Goal: Task Accomplishment & Management: Understand process/instructions

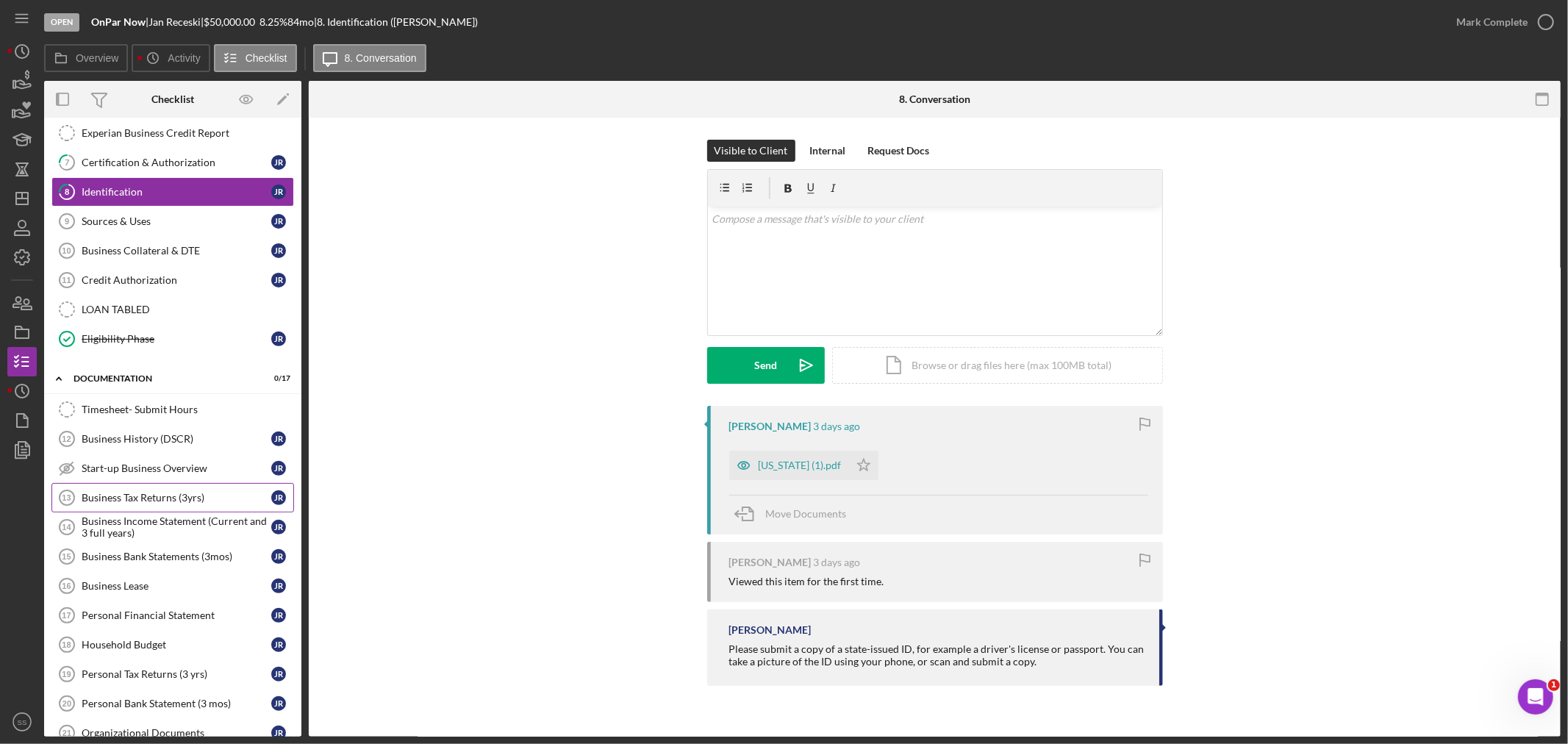
scroll to position [348, 0]
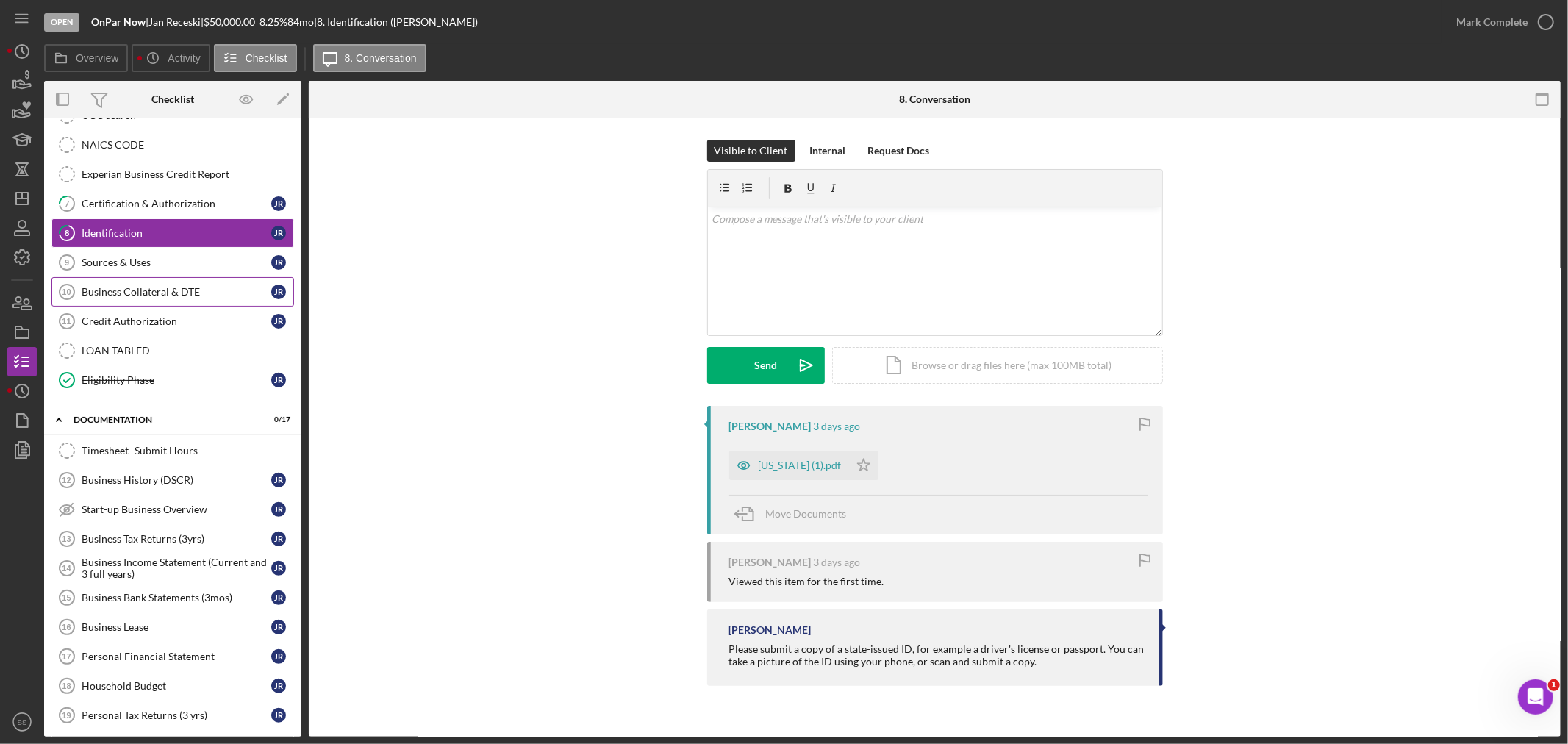
click at [145, 292] on div "Business Collateral & DTE" at bounding box center [176, 292] width 189 height 11
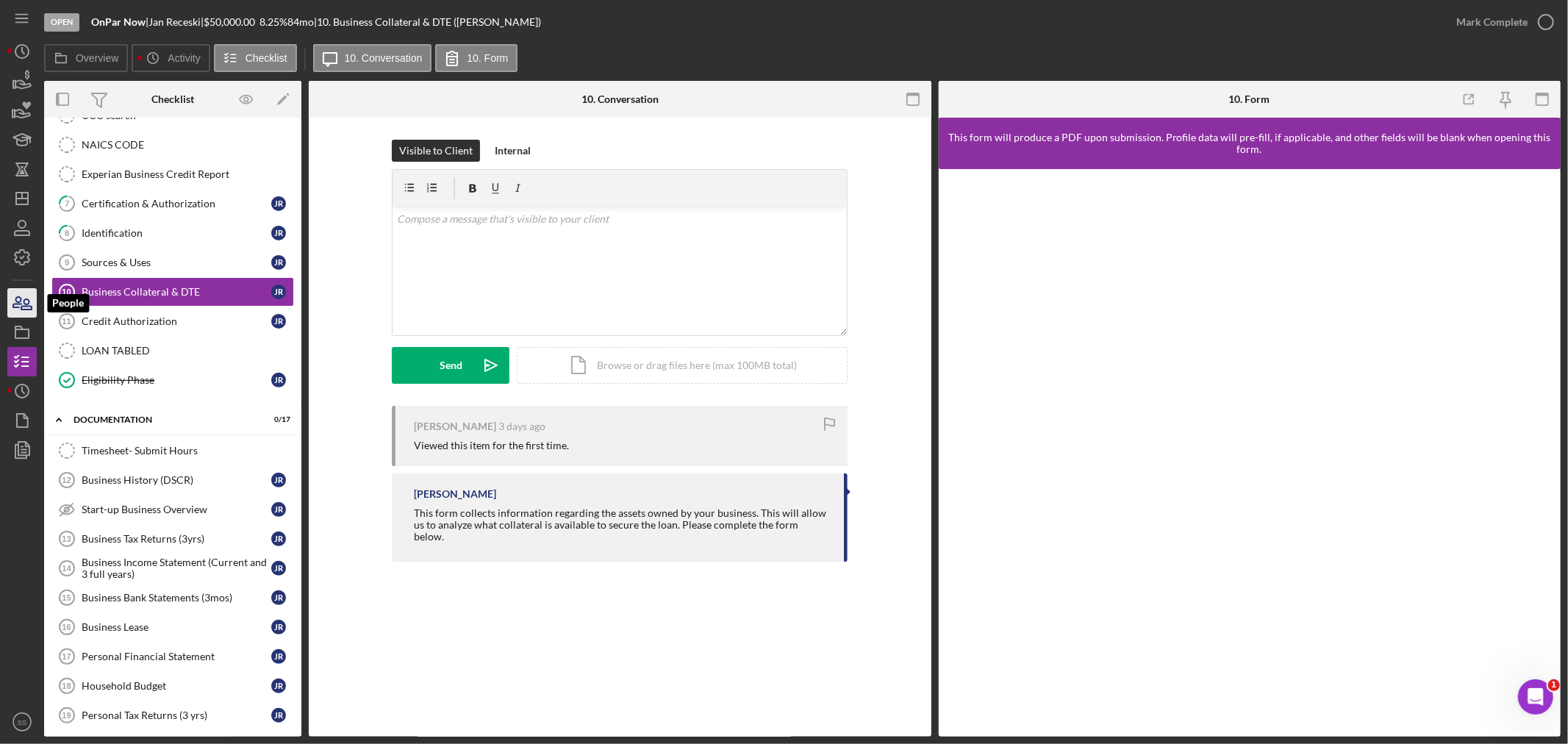
click at [33, 298] on icon "button" at bounding box center [22, 303] width 37 height 37
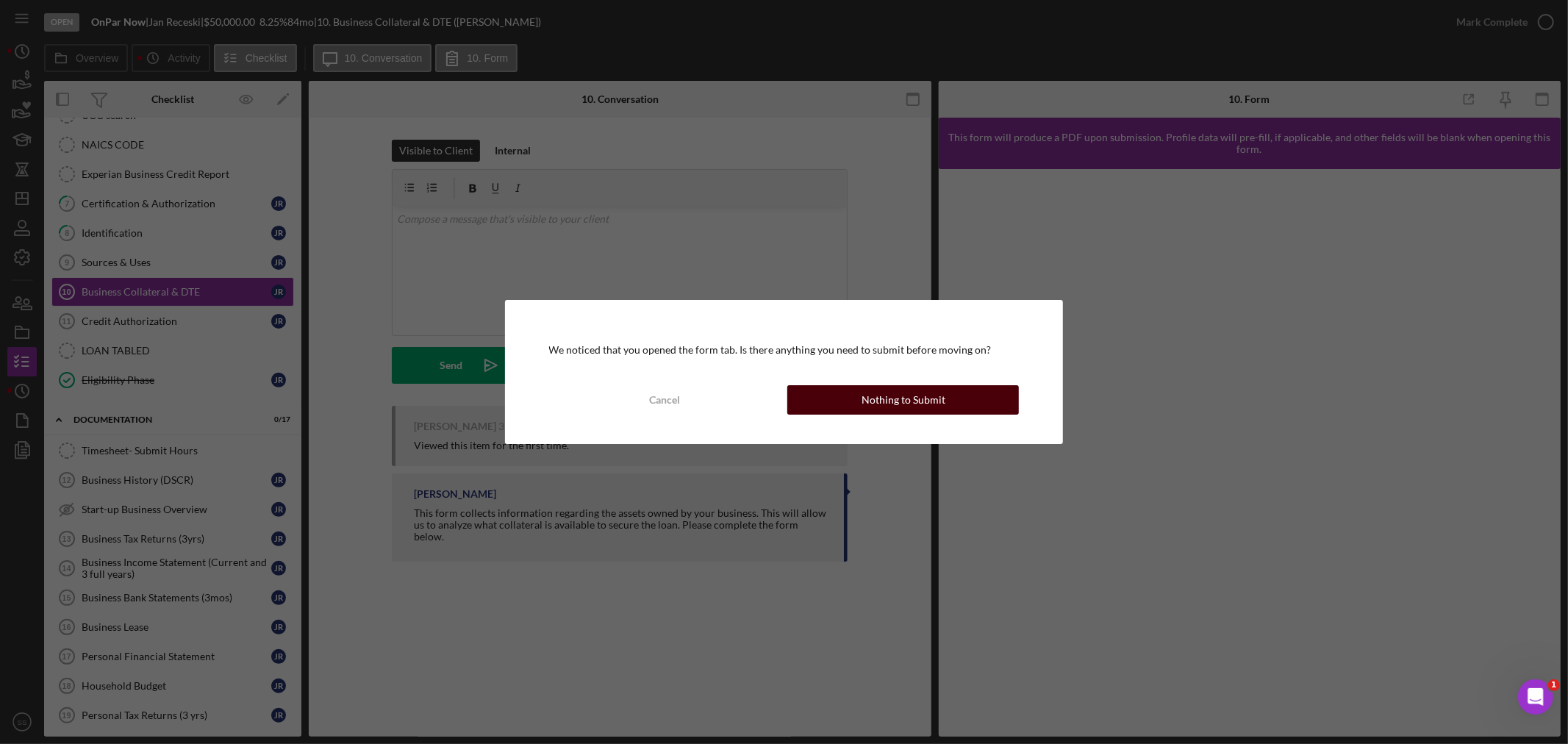
click at [842, 394] on button "Nothing to Submit" at bounding box center [903, 400] width 232 height 29
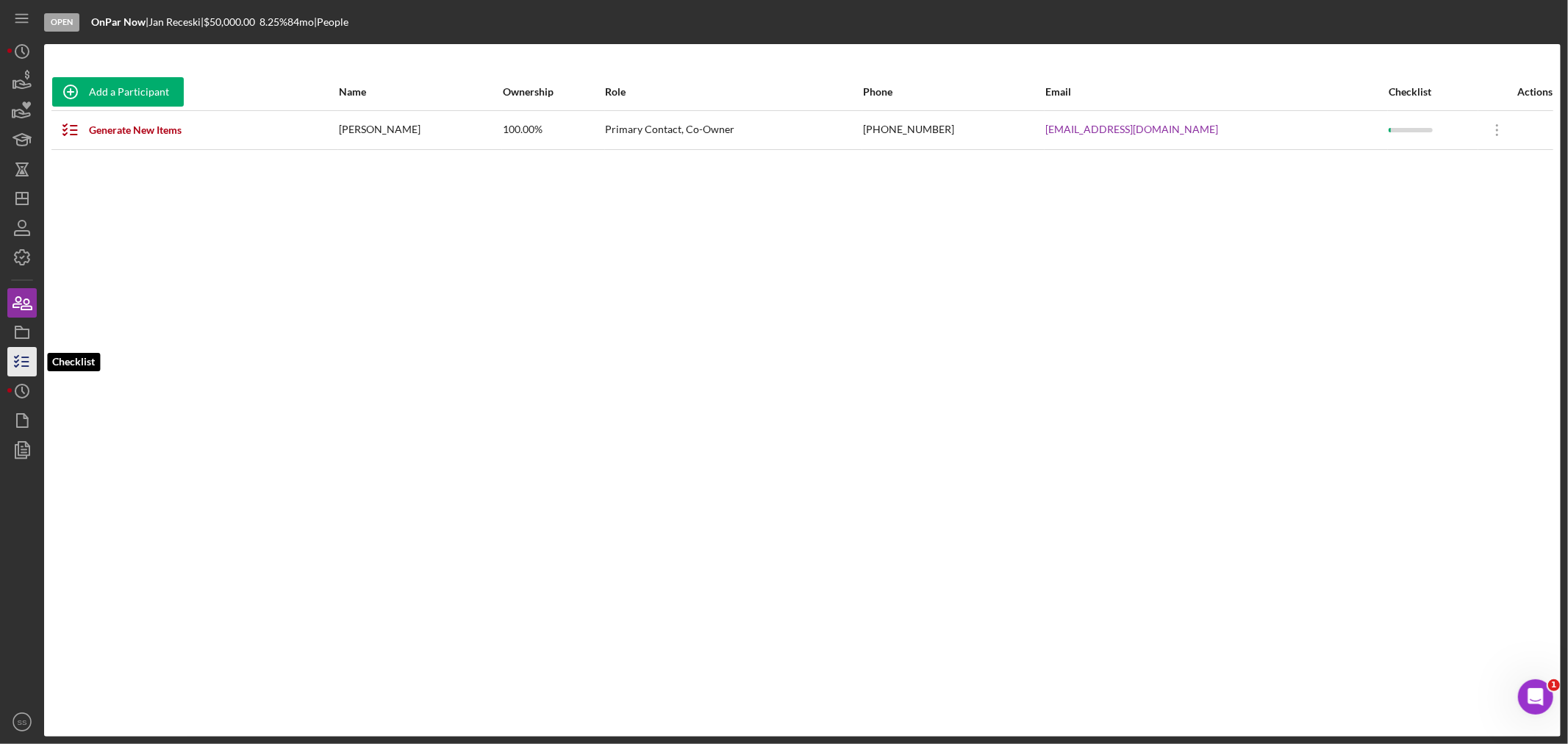
click at [11, 361] on icon "button" at bounding box center [22, 361] width 37 height 37
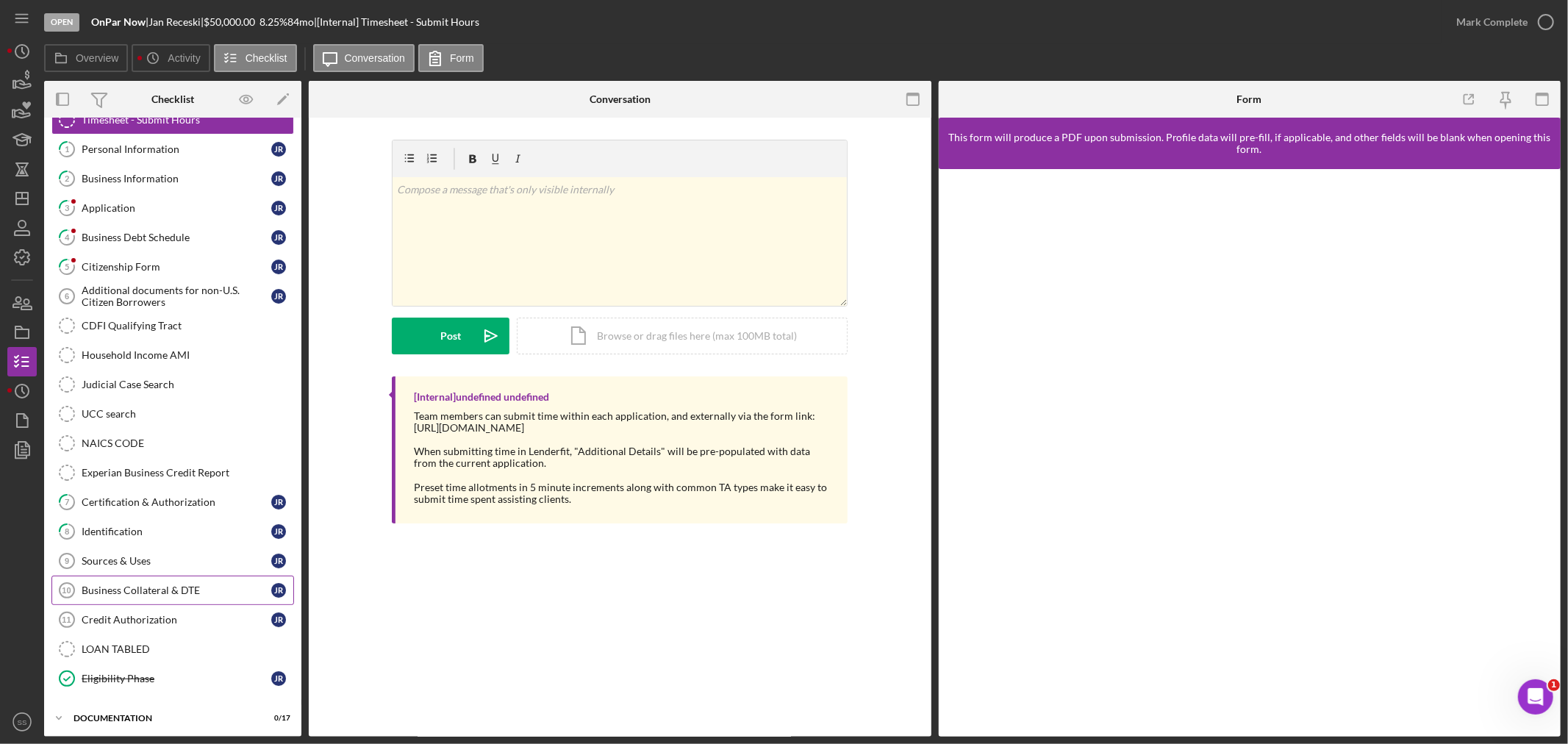
scroll to position [91, 0]
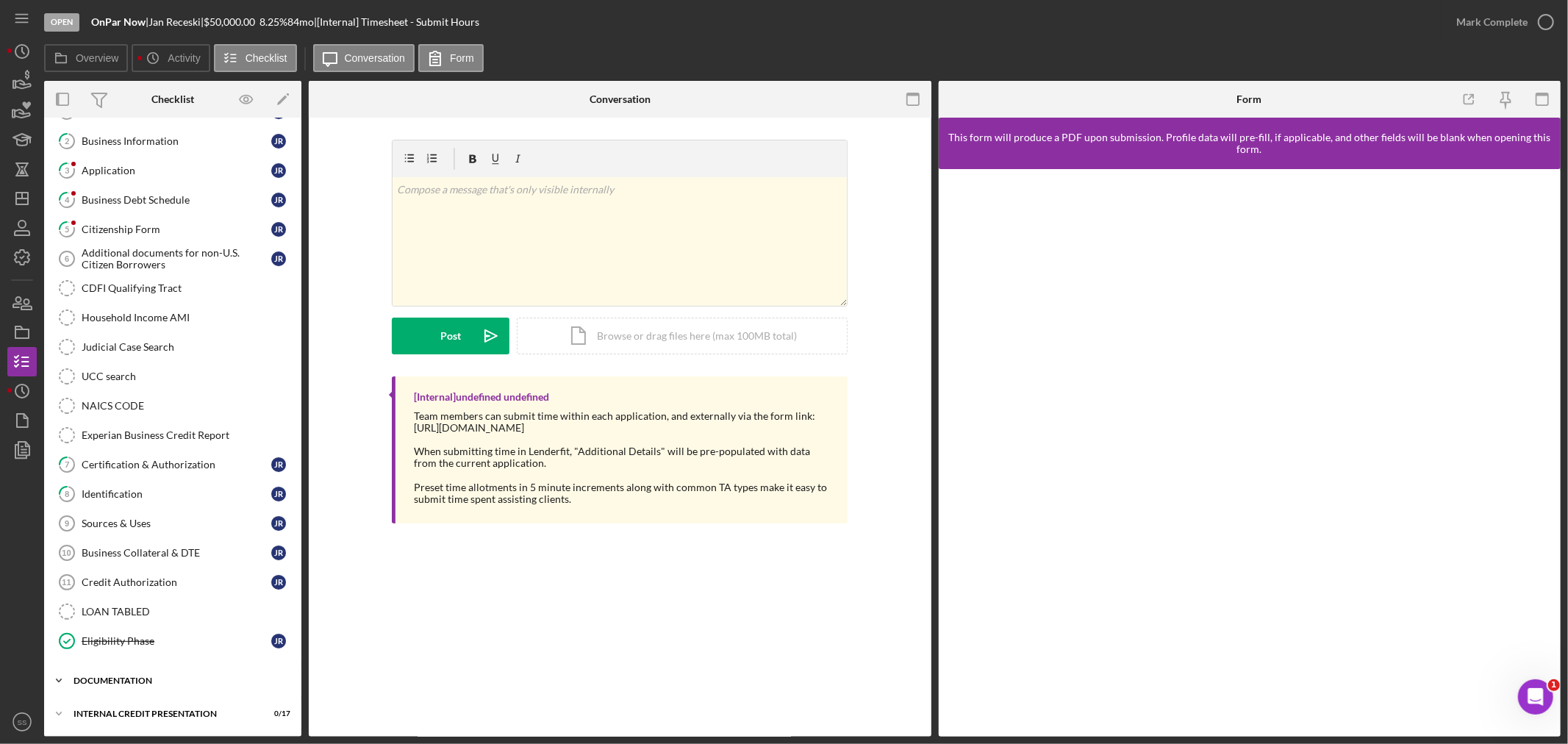
click at [148, 680] on div "documentation" at bounding box center [178, 680] width 210 height 9
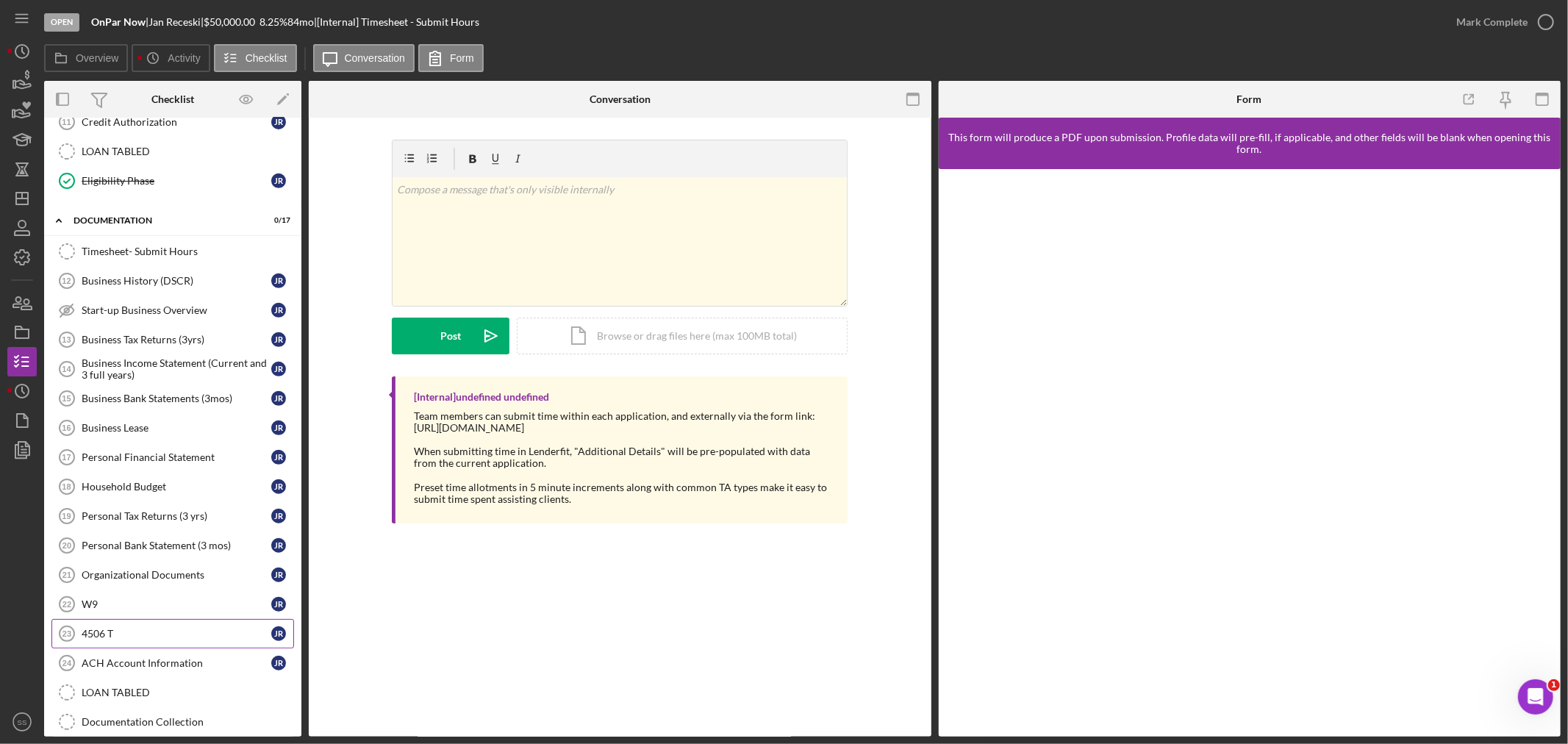
scroll to position [600, 0]
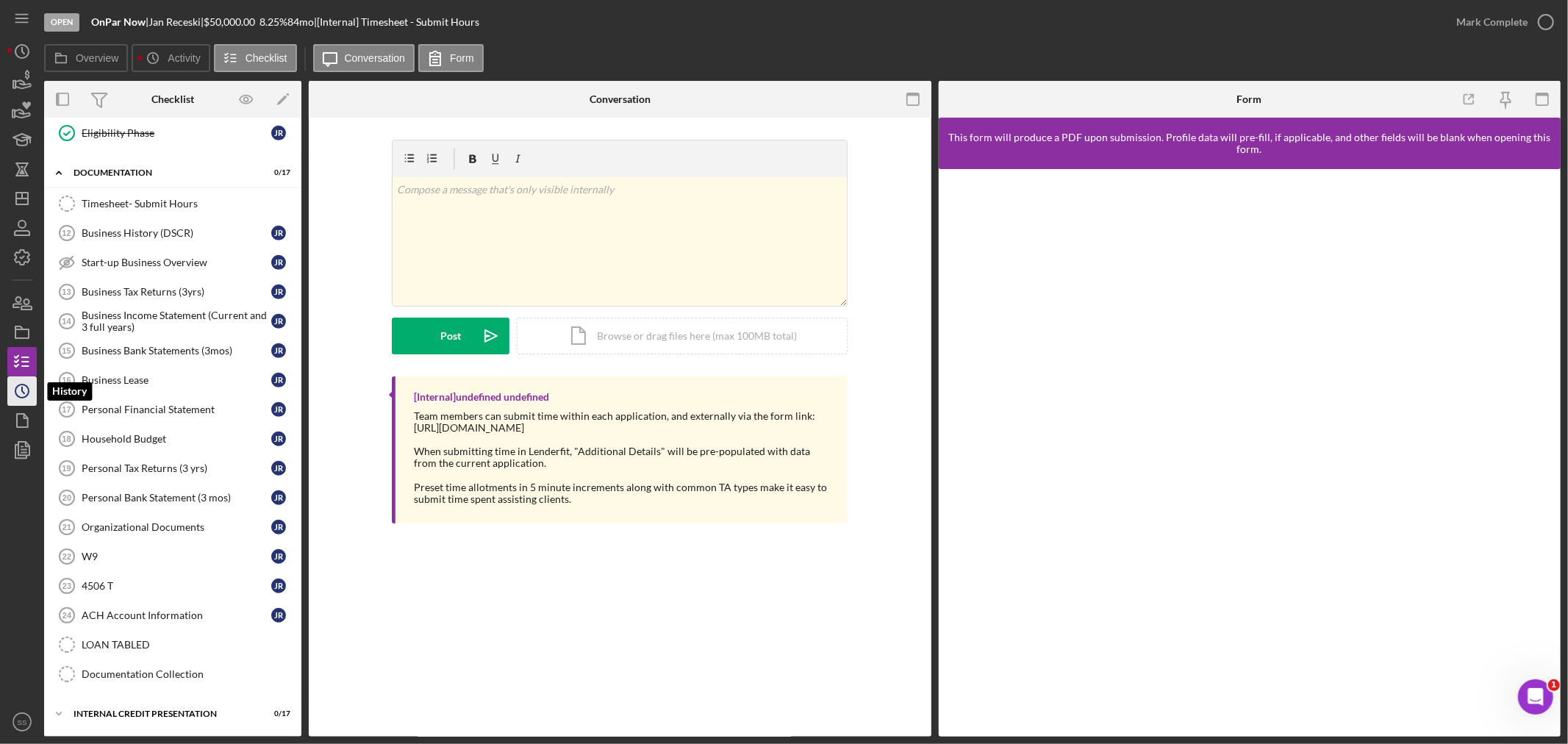
click at [22, 394] on icon "Icon/History" at bounding box center [22, 391] width 37 height 37
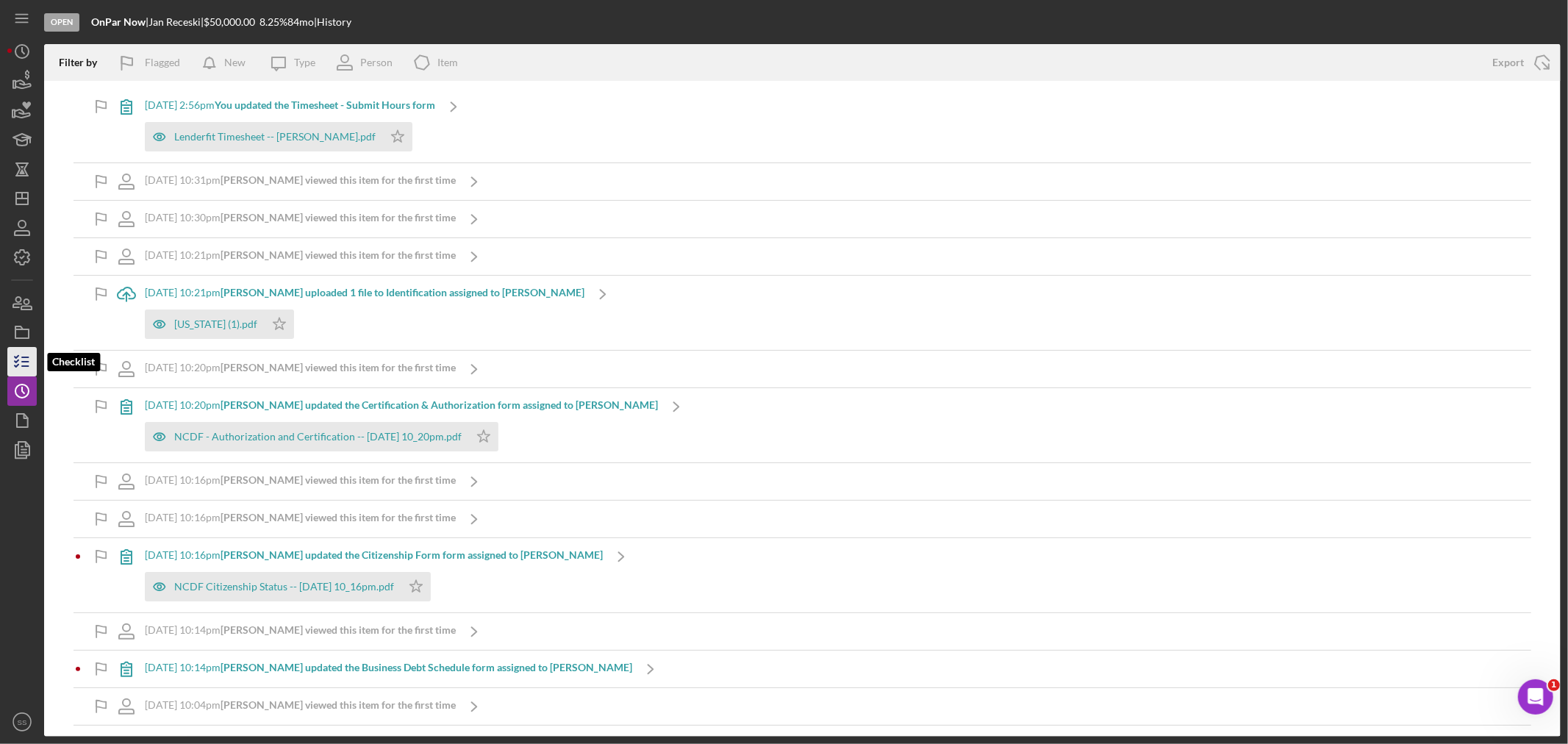
click at [27, 368] on icon "button" at bounding box center [22, 361] width 37 height 37
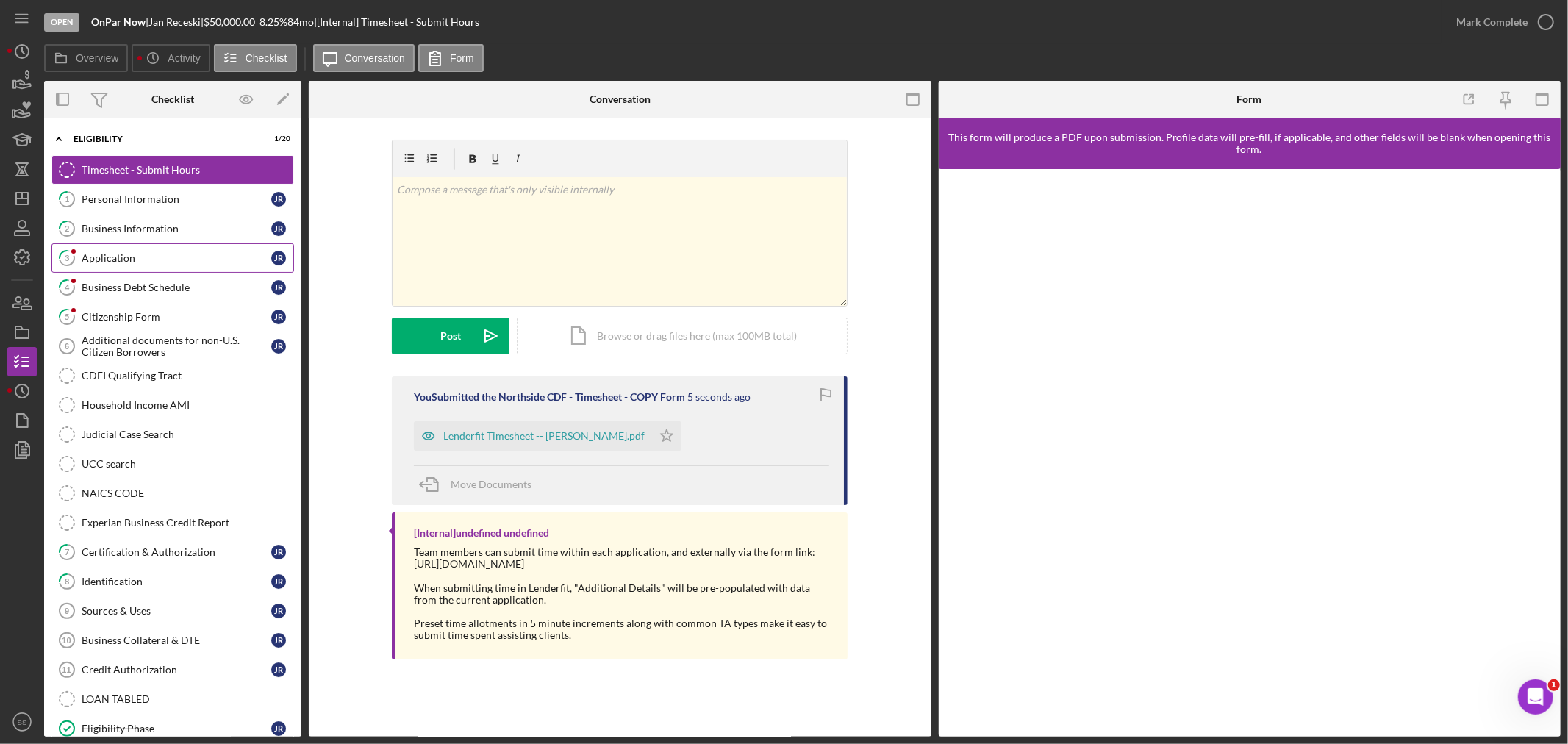
click at [109, 259] on div "Application" at bounding box center [176, 258] width 189 height 11
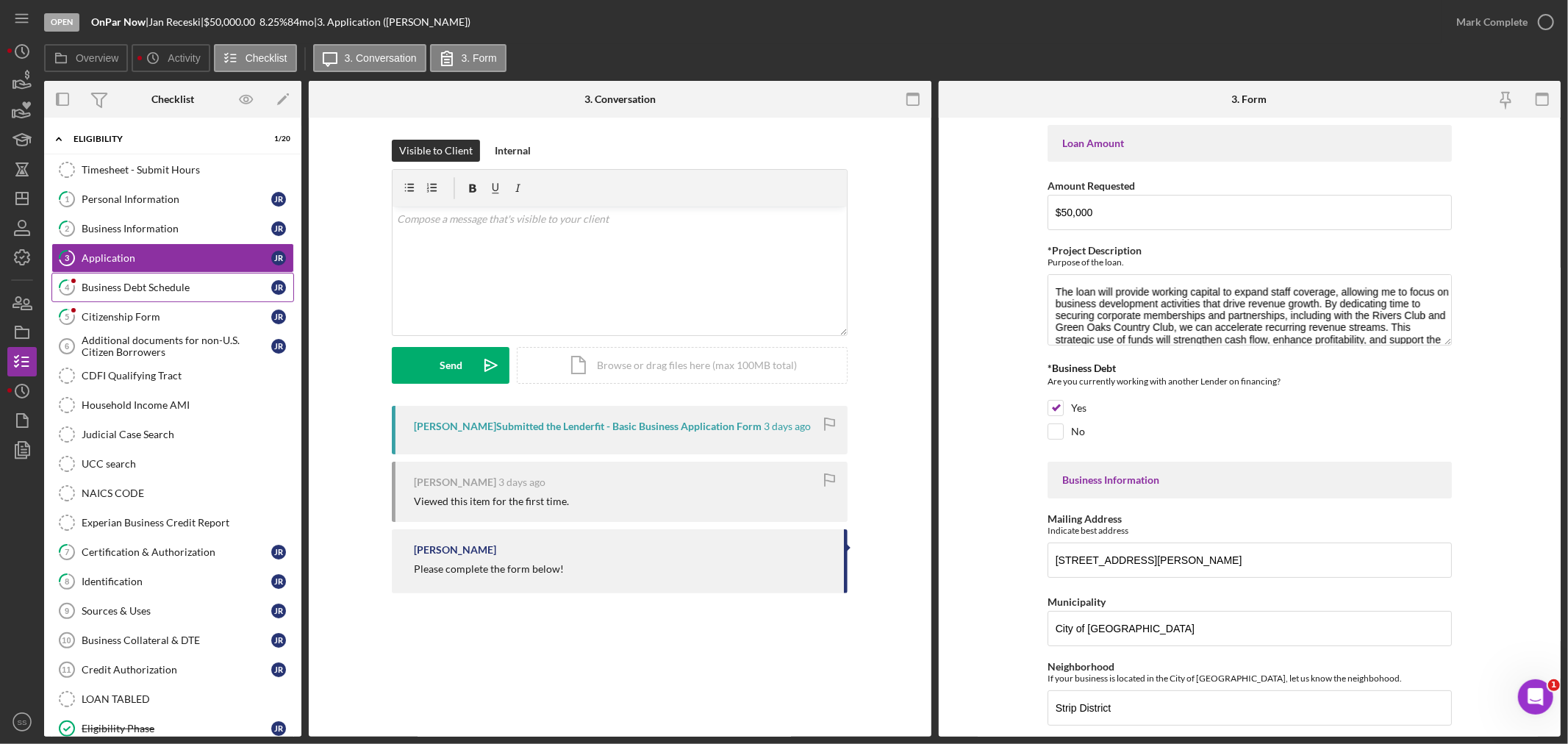
click at [105, 287] on div "Business Debt Schedule" at bounding box center [176, 287] width 189 height 11
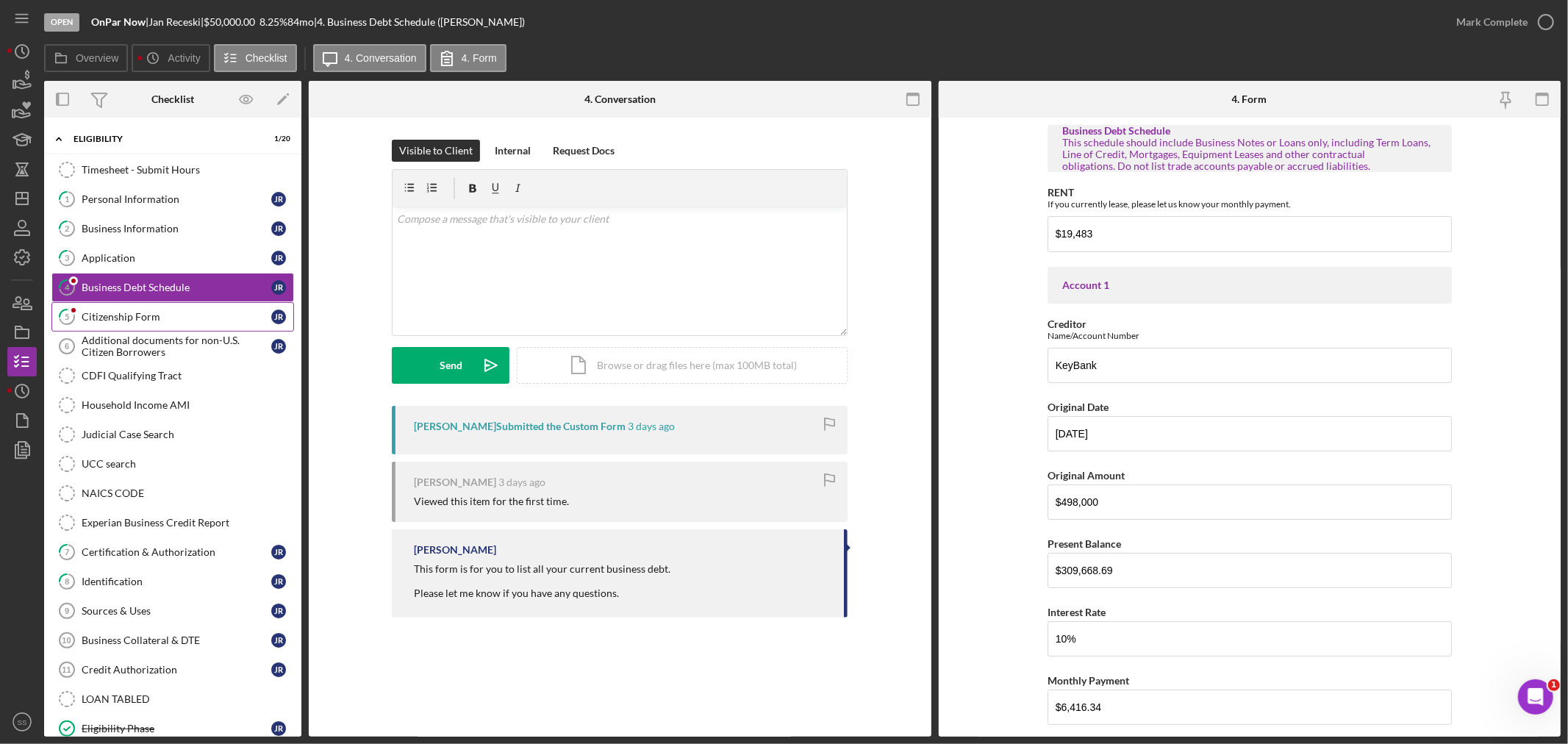
click at [105, 321] on div "Citizenship Form" at bounding box center [176, 317] width 189 height 11
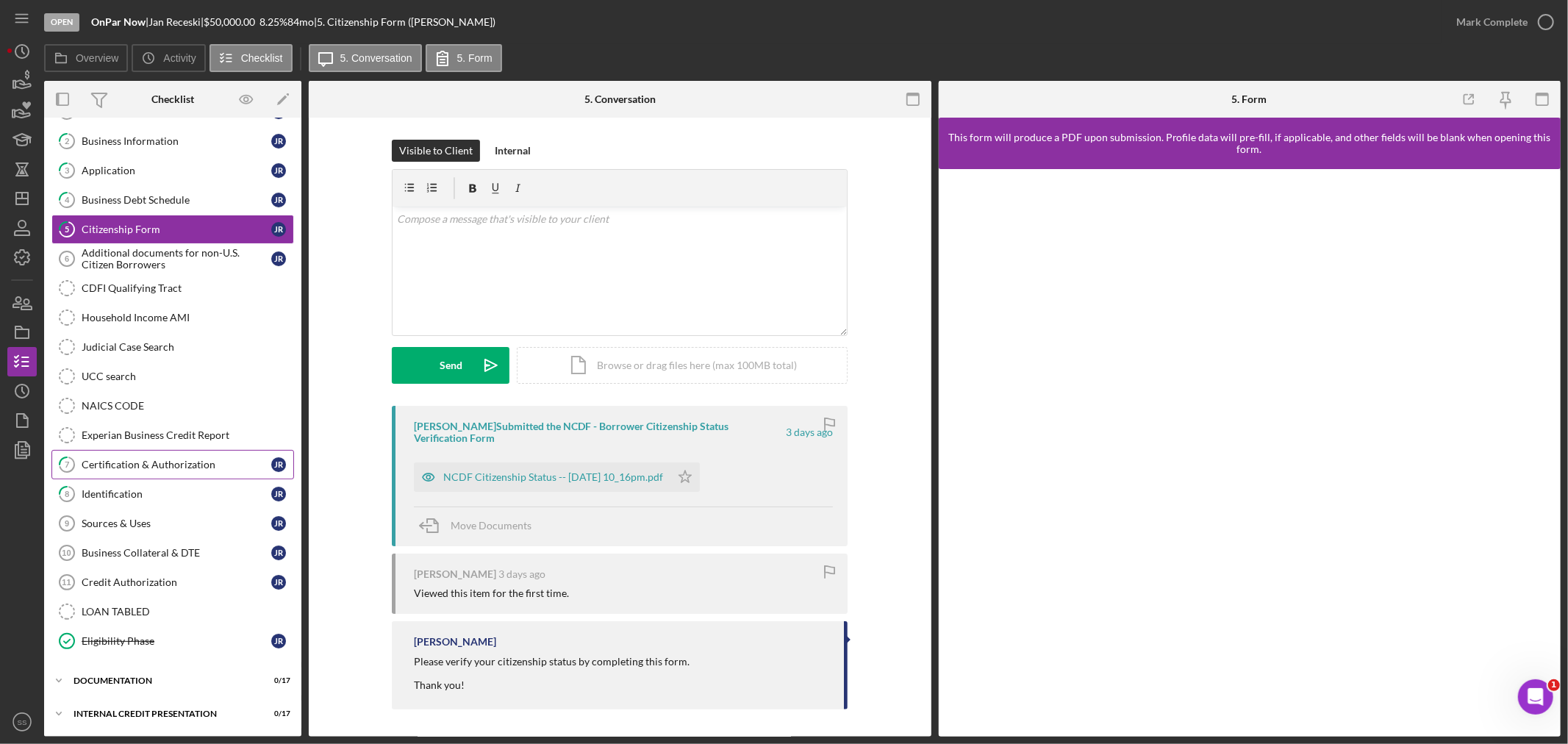
scroll to position [91, 0]
click at [131, 675] on div "Icon/Expander documentation 0 / 17" at bounding box center [172, 680] width 257 height 29
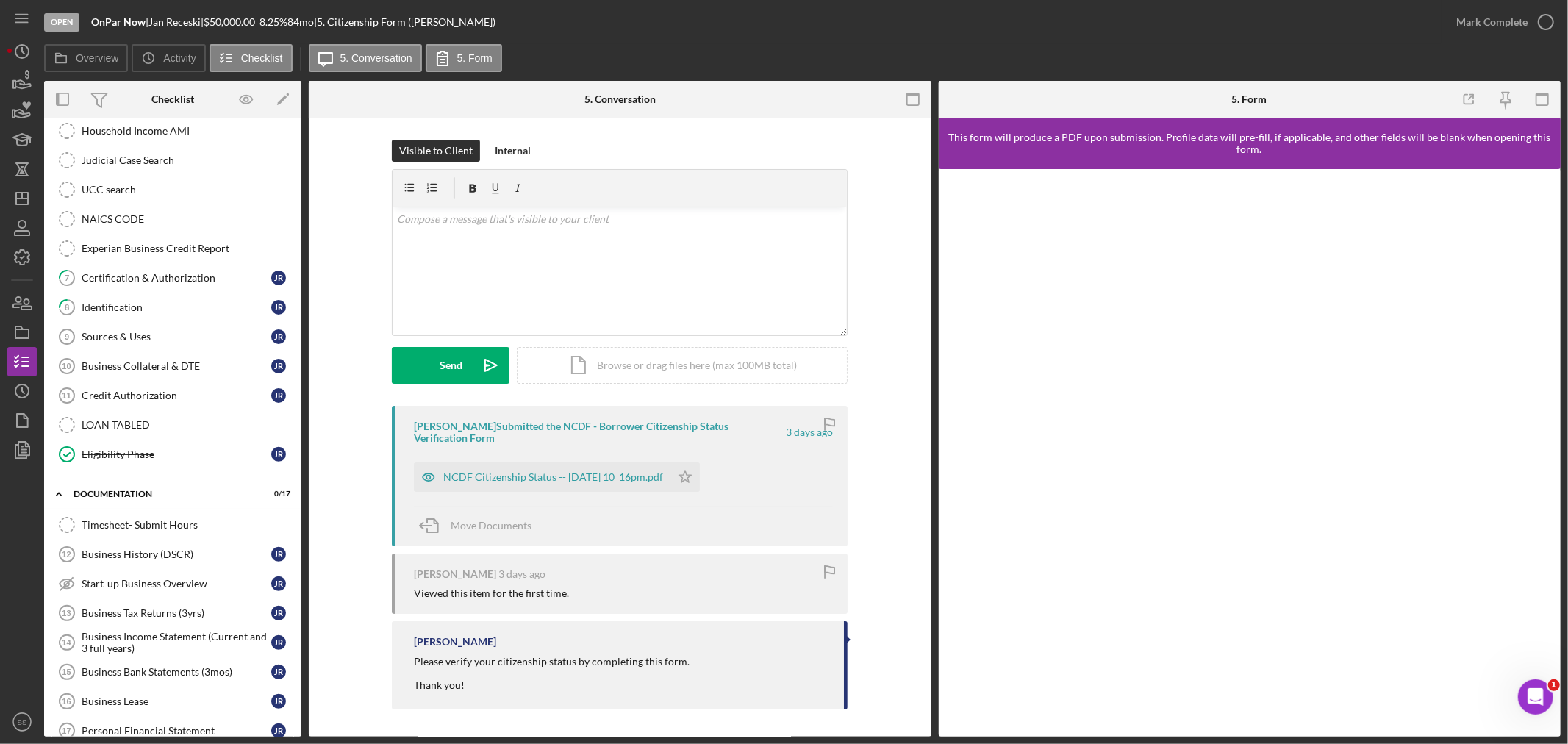
scroll to position [193, 0]
